Goal: Check status: Check status

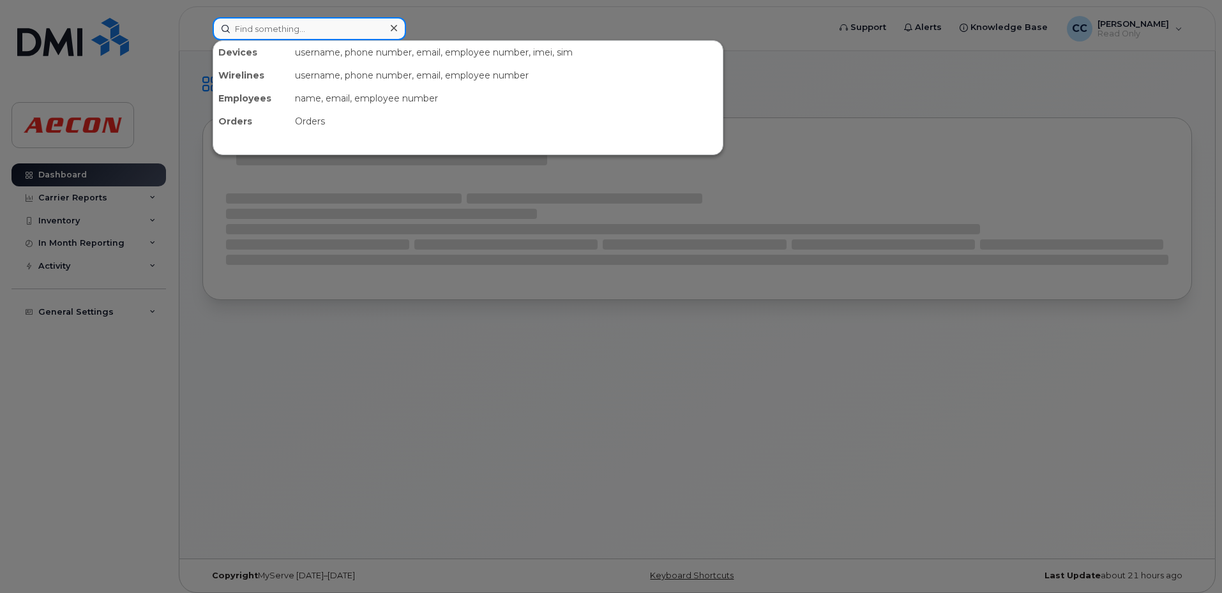
paste input "30068177"
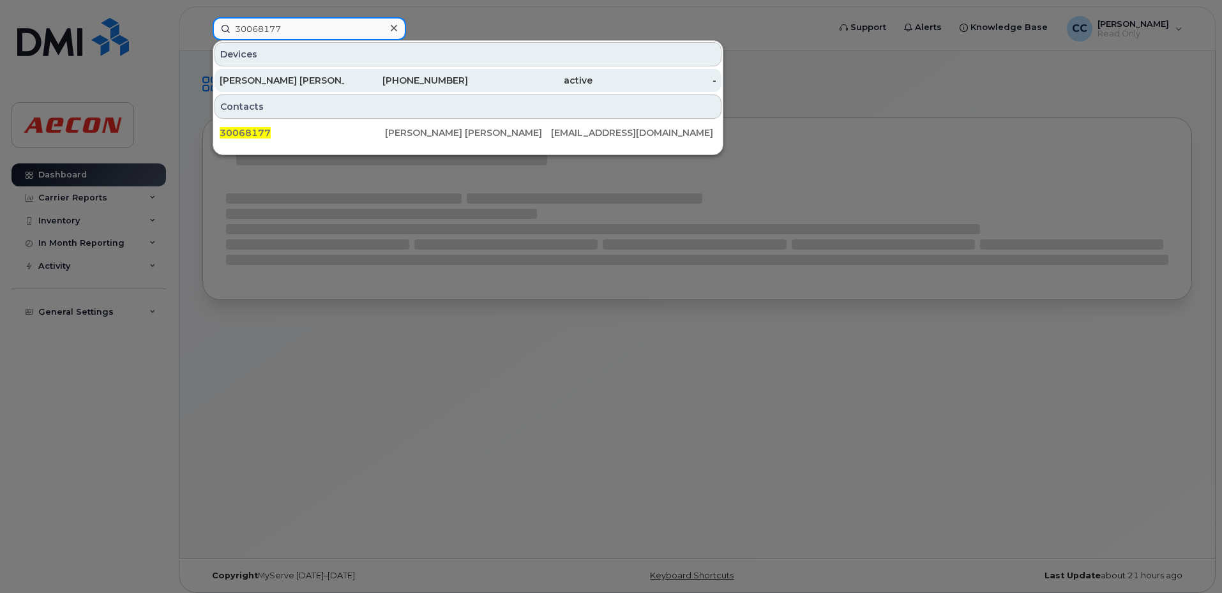
type input "30068177"
click at [334, 88] on div "[PERSON_NAME] [PERSON_NAME]" at bounding box center [282, 80] width 125 height 23
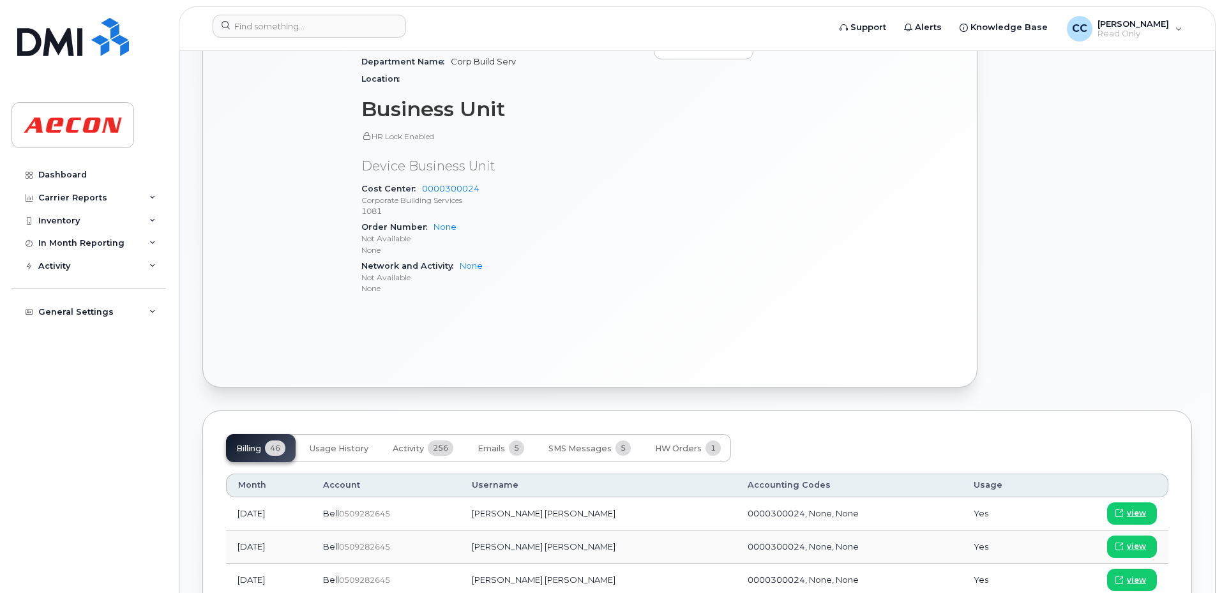
scroll to position [766, 0]
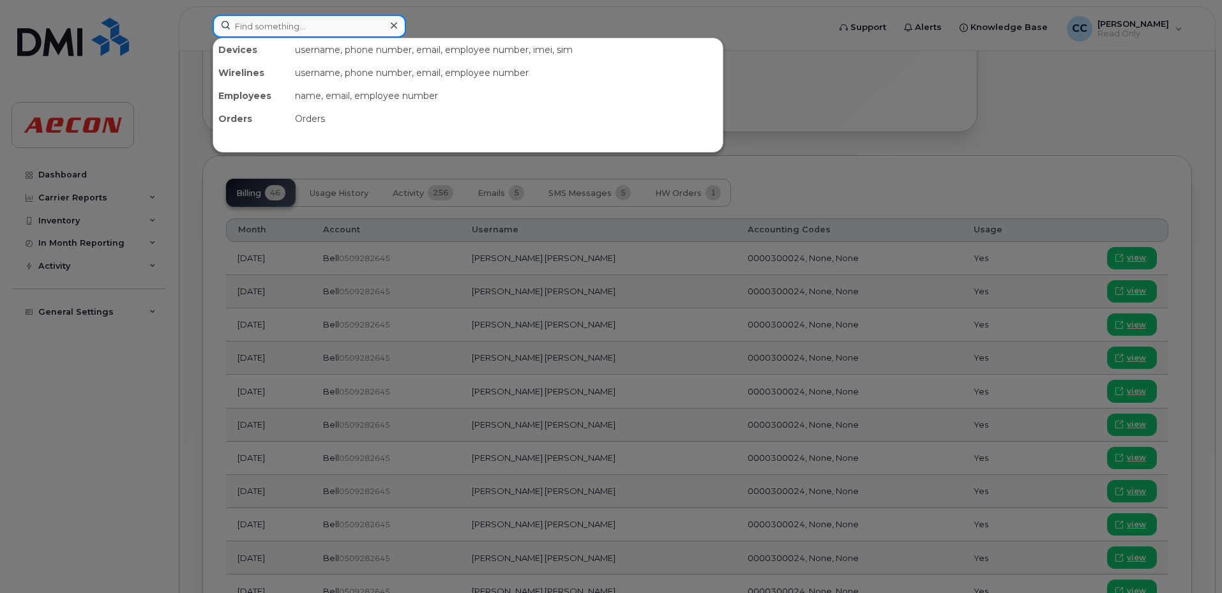
paste input "2269794726"
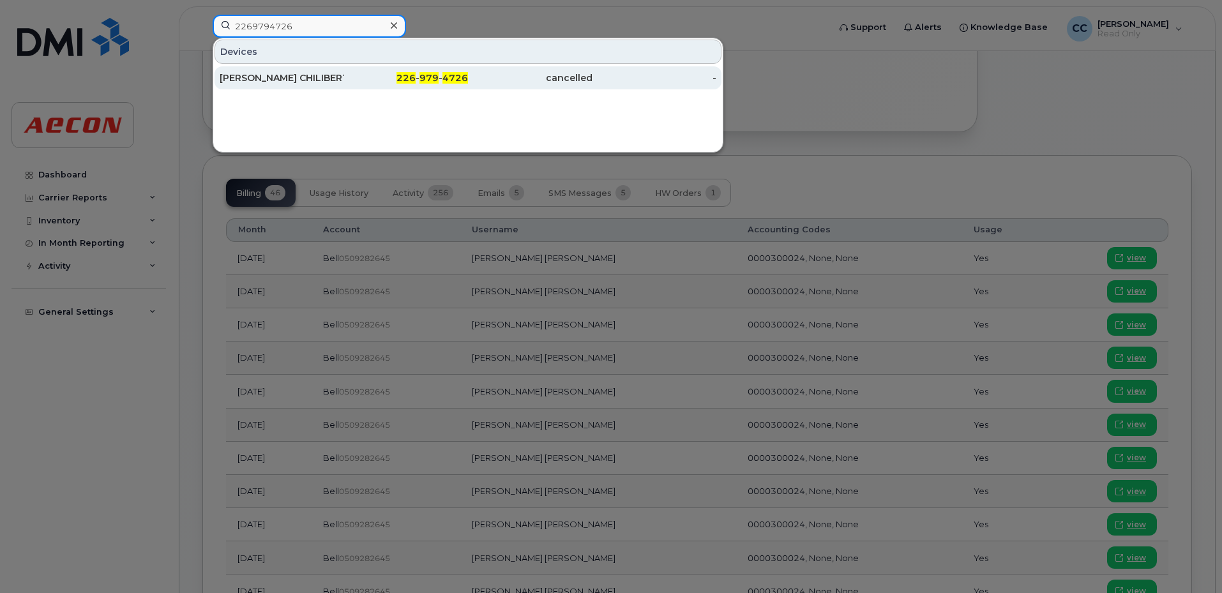
type input "2269794726"
click at [322, 78] on div "[PERSON_NAME] CHILIBERTY [PERSON_NAME]" at bounding box center [282, 78] width 125 height 13
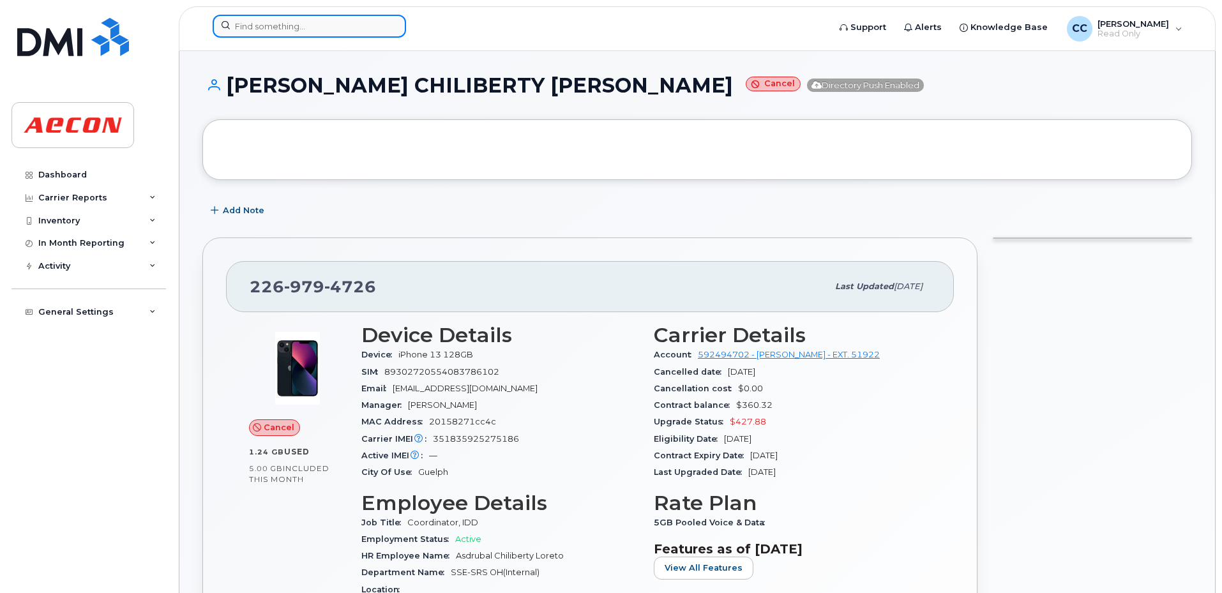
click at [305, 24] on input at bounding box center [309, 26] width 193 height 23
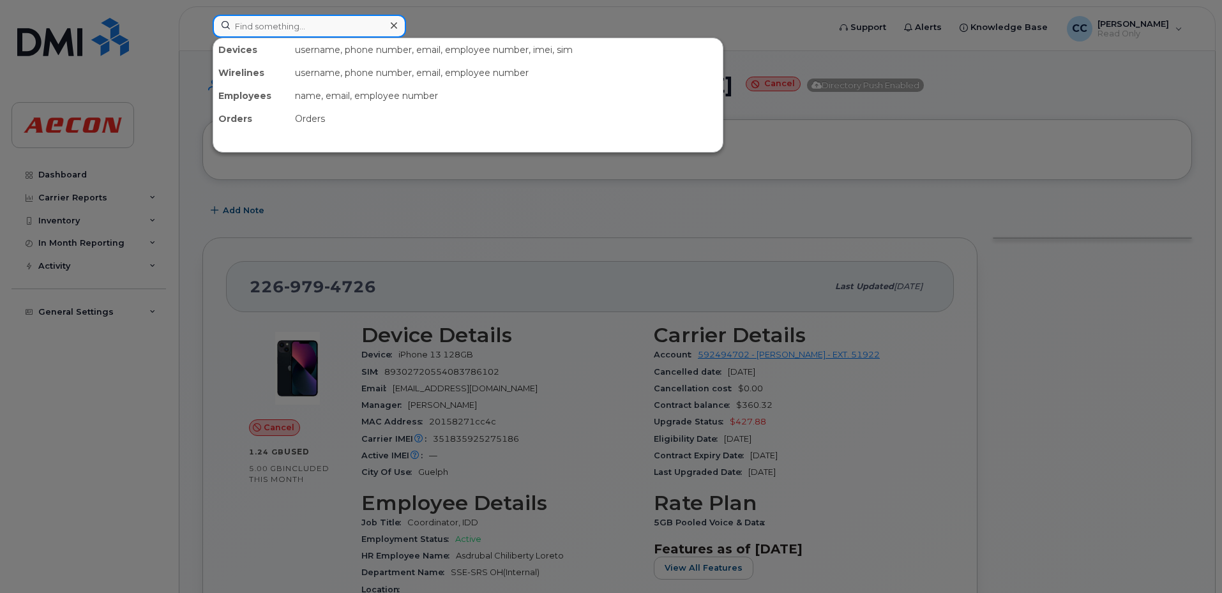
paste input "2269794726"
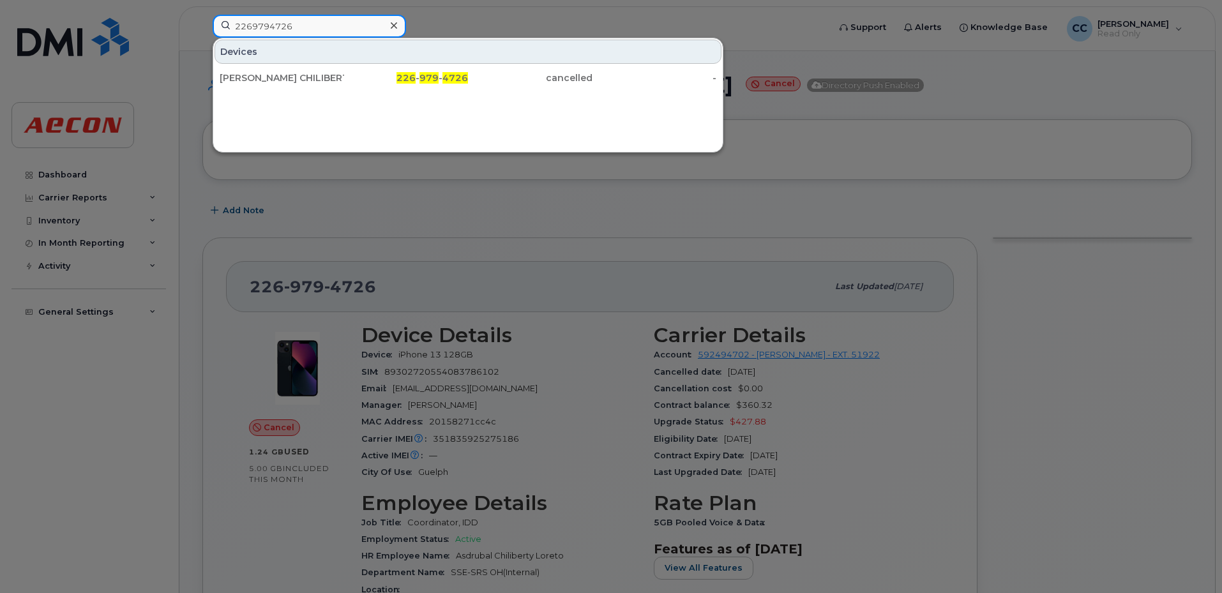
drag, startPoint x: 340, startPoint y: 18, endPoint x: 142, endPoint y: -8, distance: 198.9
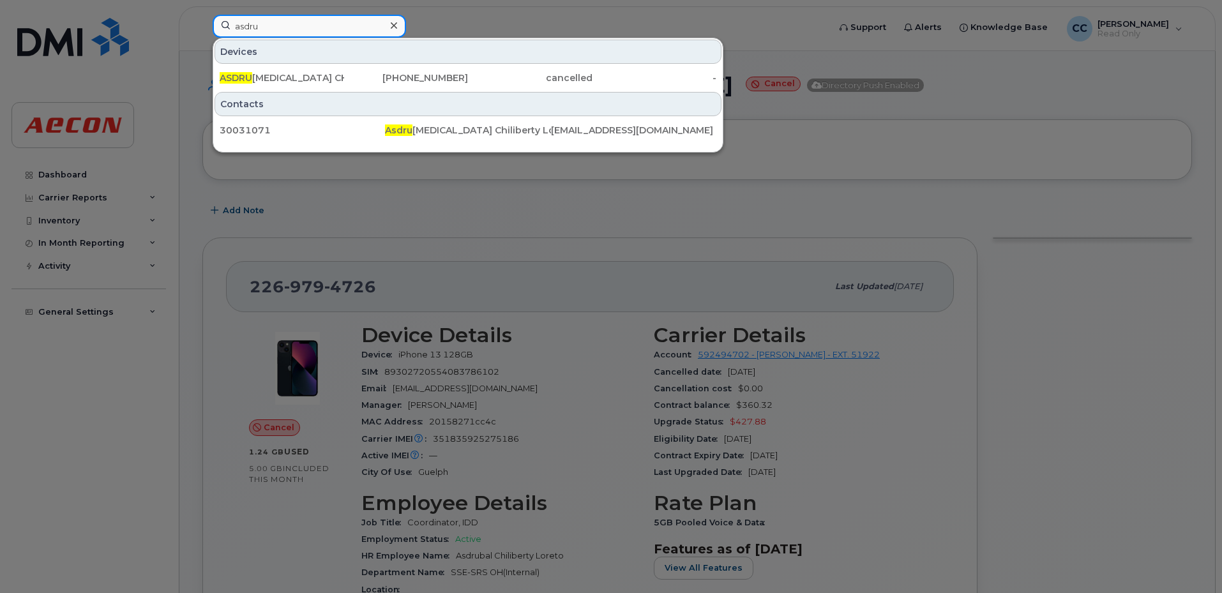
type input "asdru"
